Goal: Transaction & Acquisition: Purchase product/service

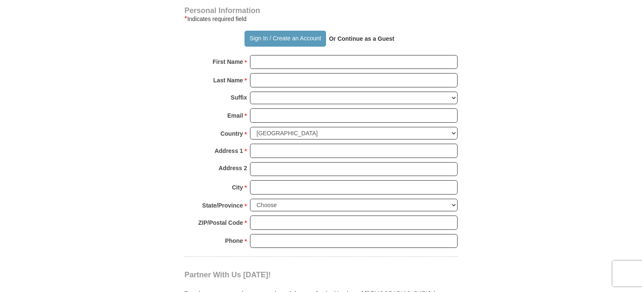
scroll to position [581, 0]
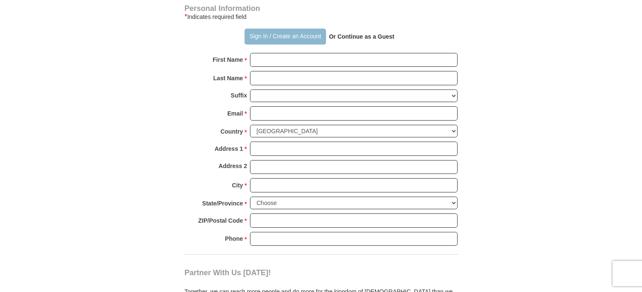
click at [285, 35] on button "Sign In / Create an Account" at bounding box center [284, 37] width 81 height 16
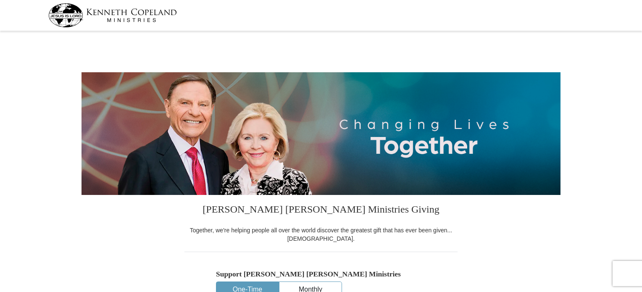
select select "[GEOGRAPHIC_DATA]"
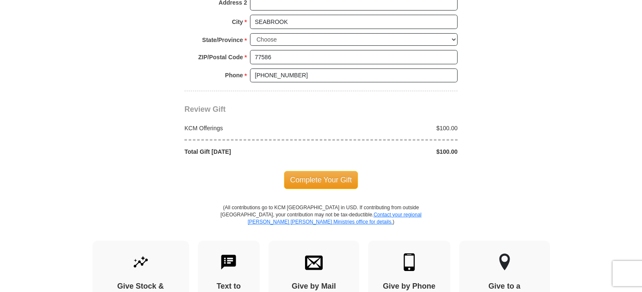
scroll to position [722, 0]
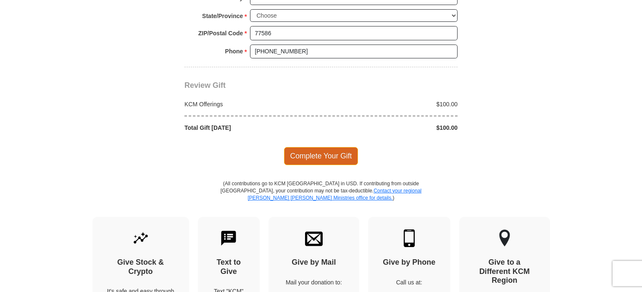
click at [311, 147] on span "Complete Your Gift" at bounding box center [321, 156] width 74 height 18
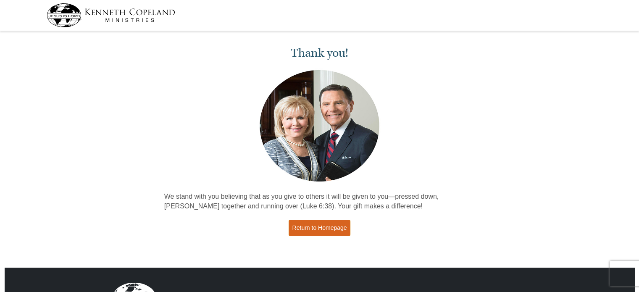
click at [319, 225] on link "Return to Homepage" at bounding box center [320, 228] width 62 height 16
